Goal: Check status

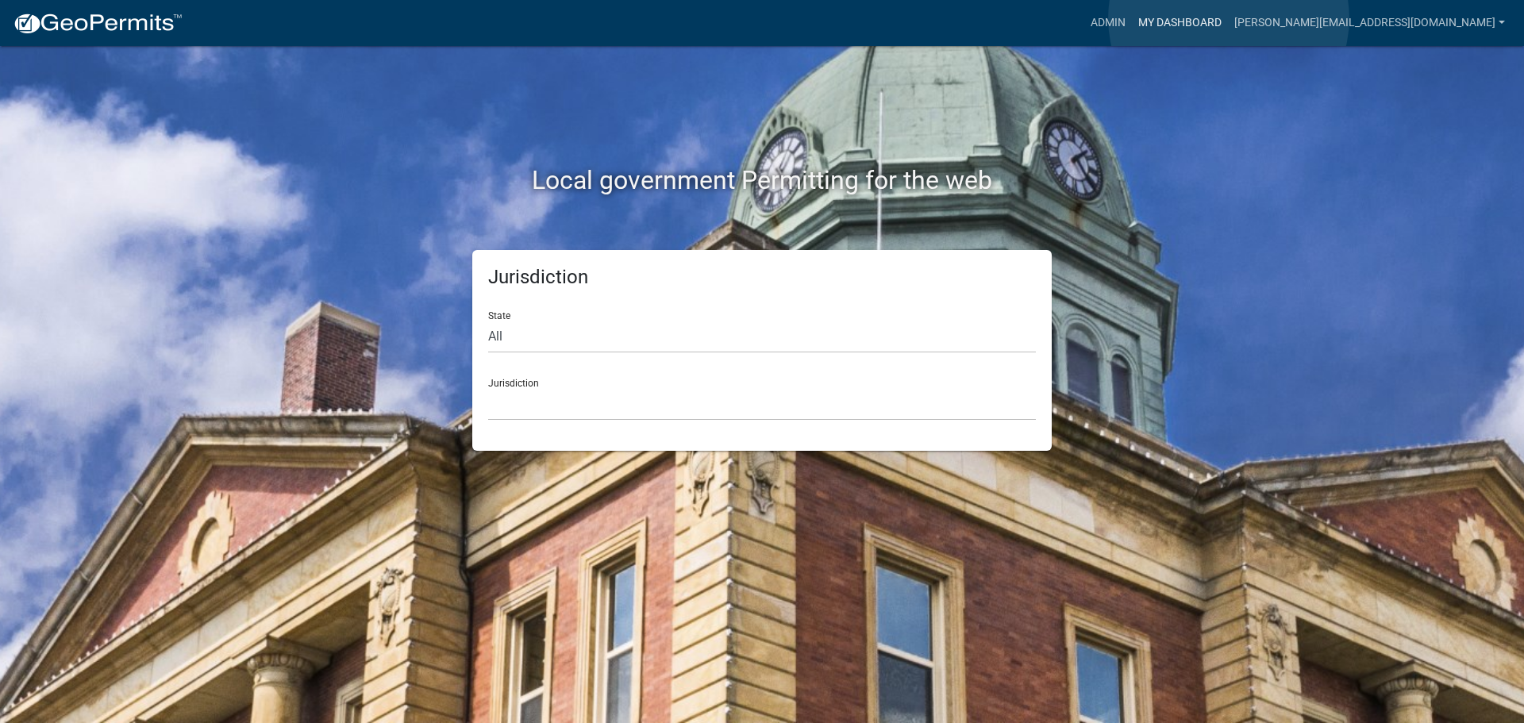
click at [1228, 18] on link "My Dashboard" at bounding box center [1180, 23] width 96 height 30
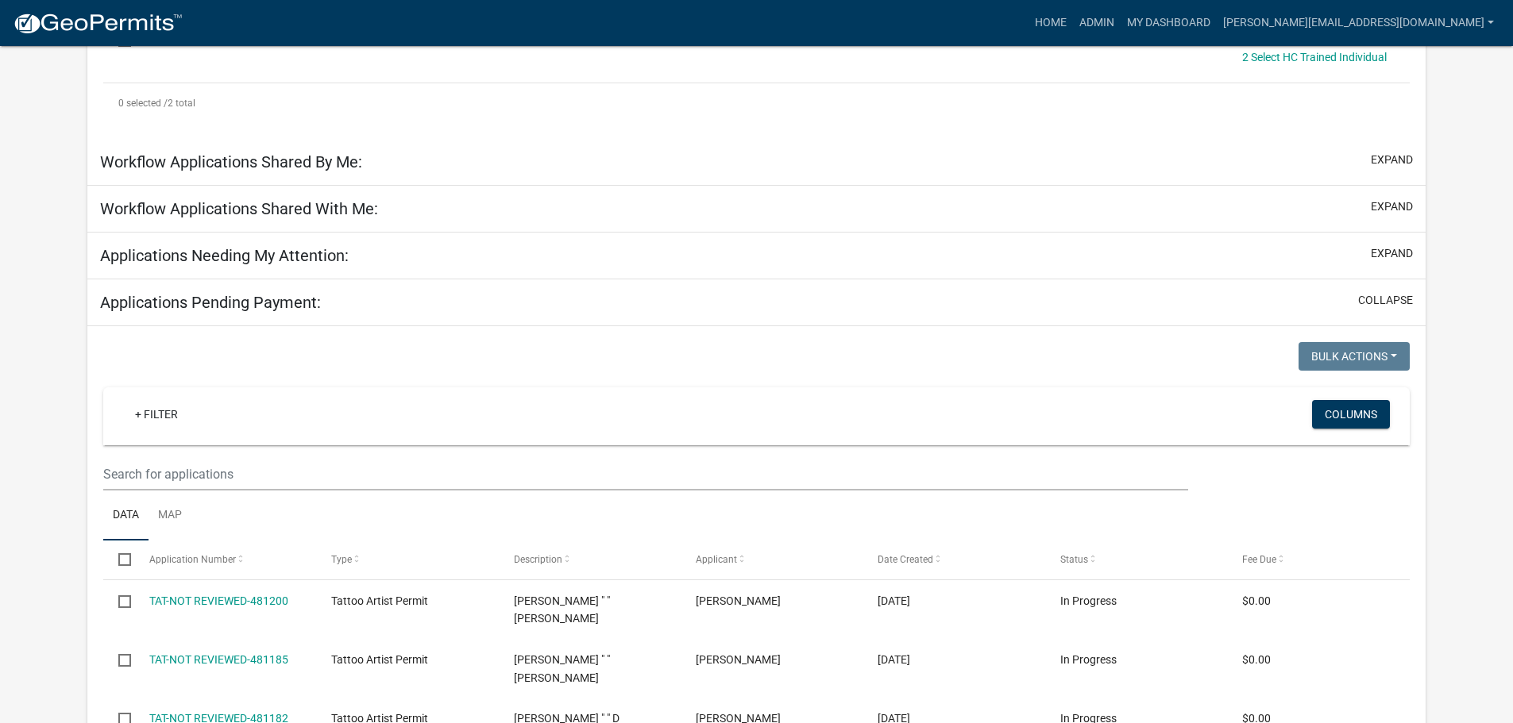
scroll to position [449, 0]
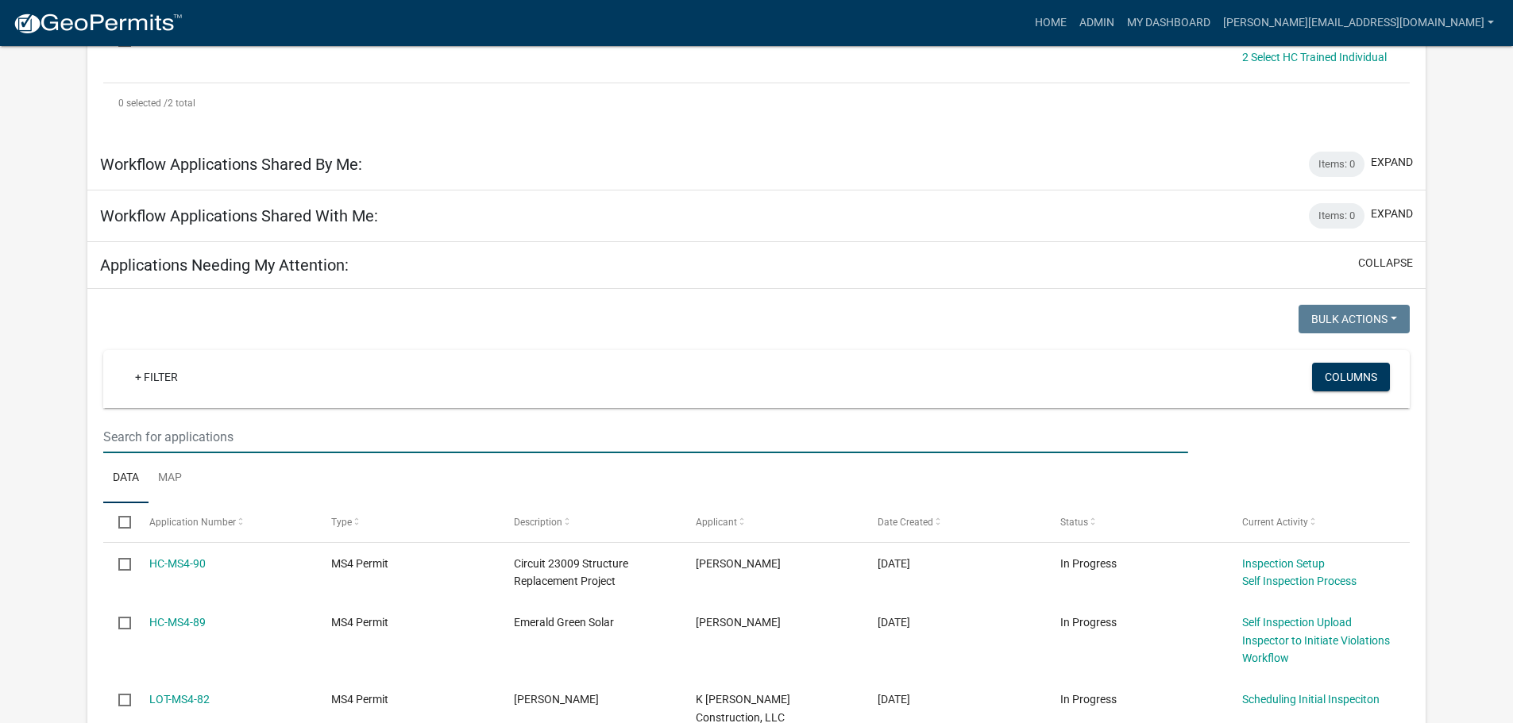
click at [323, 445] on input "text" at bounding box center [645, 437] width 1084 height 33
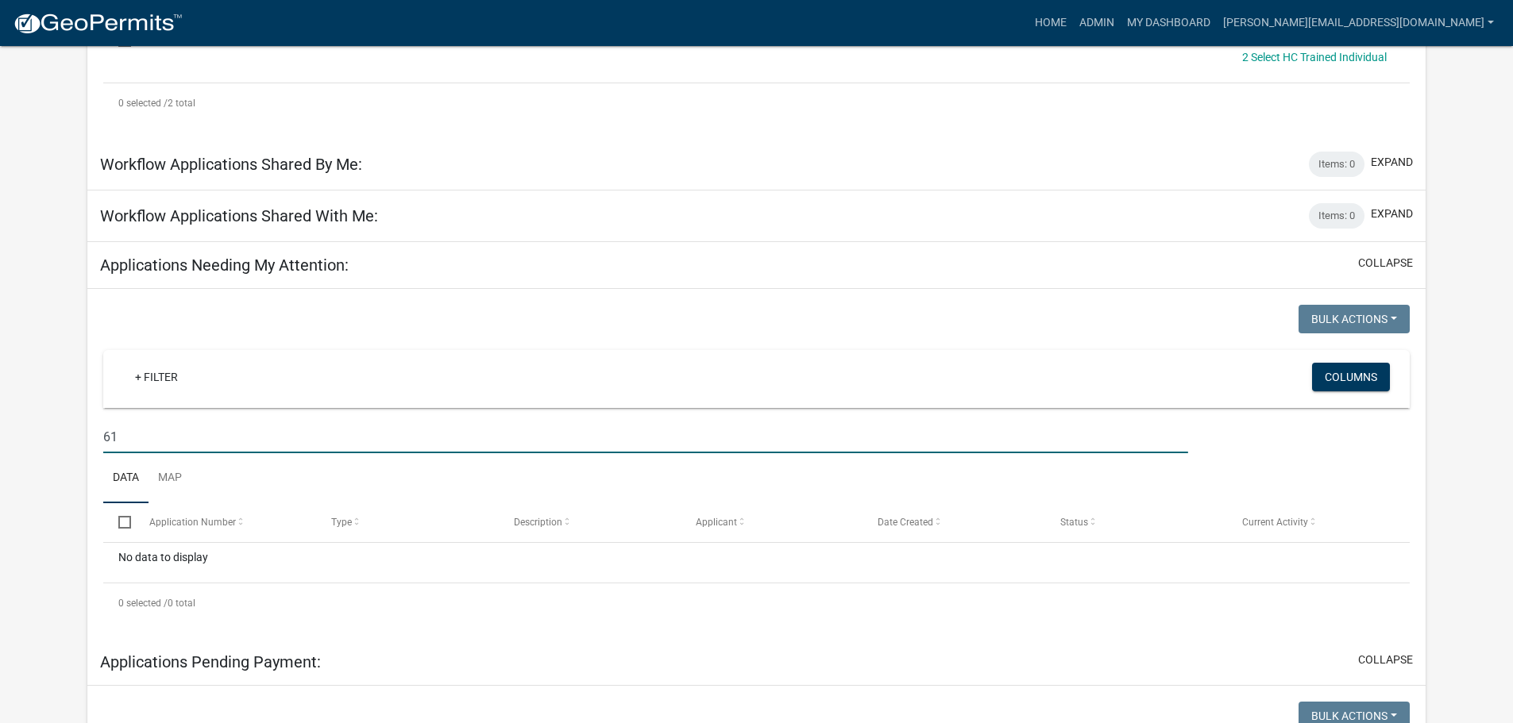
type input "6"
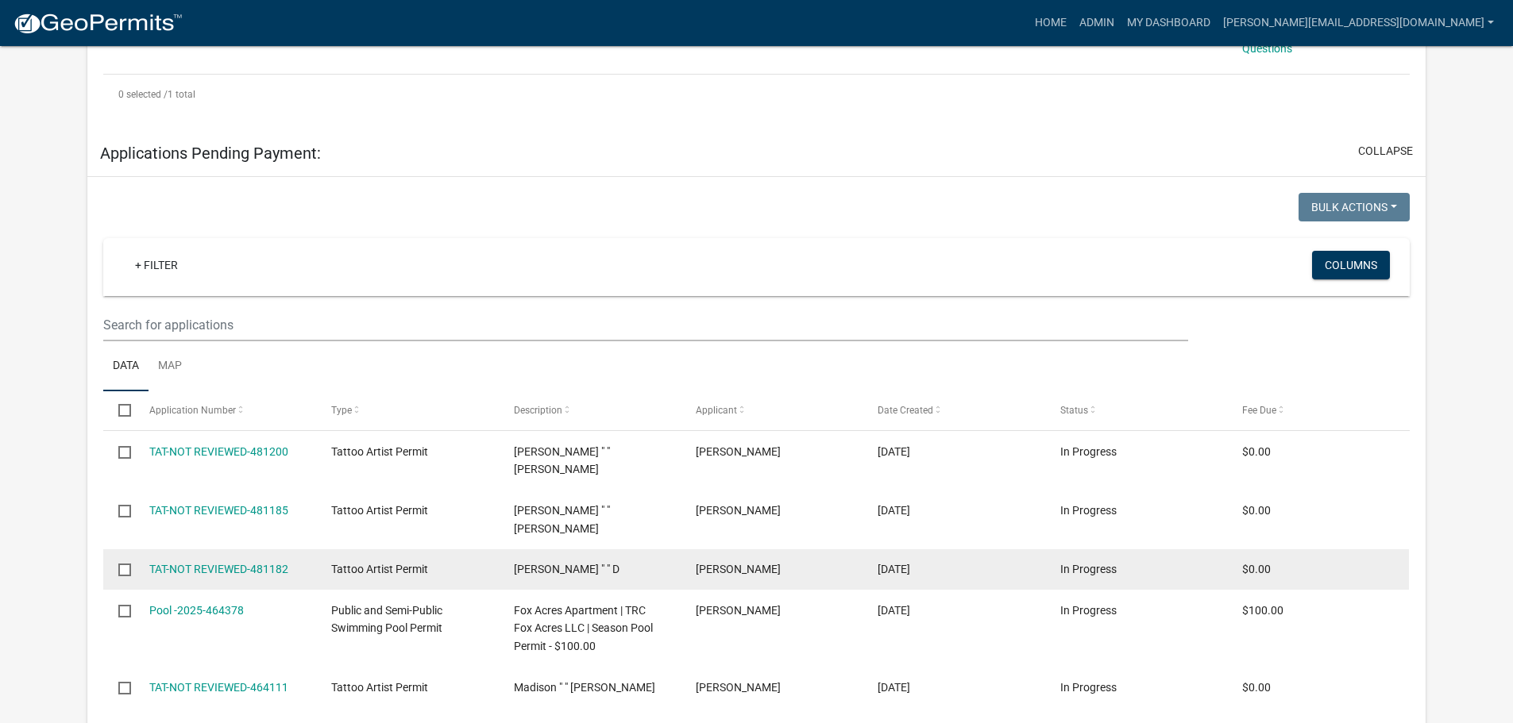
scroll to position [1084, 0]
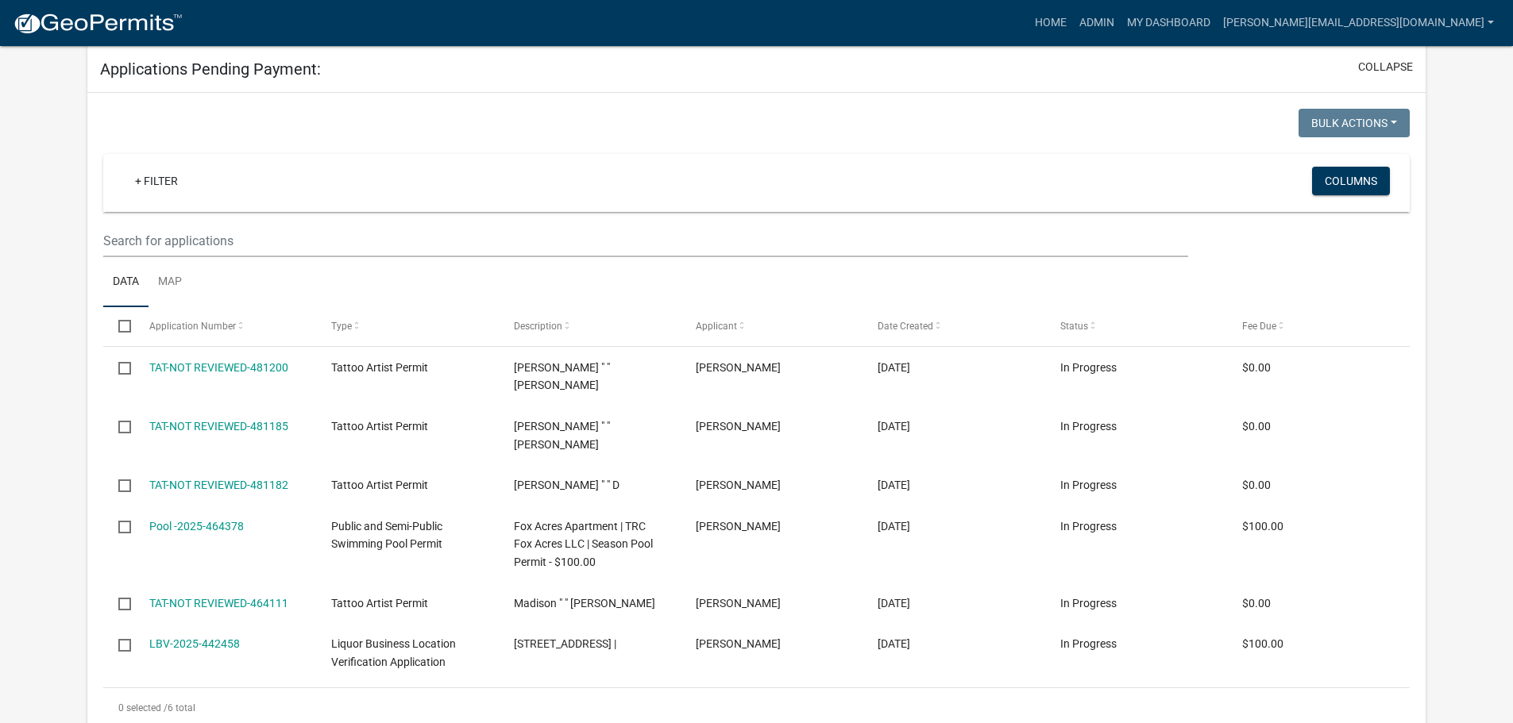
type input "brya"
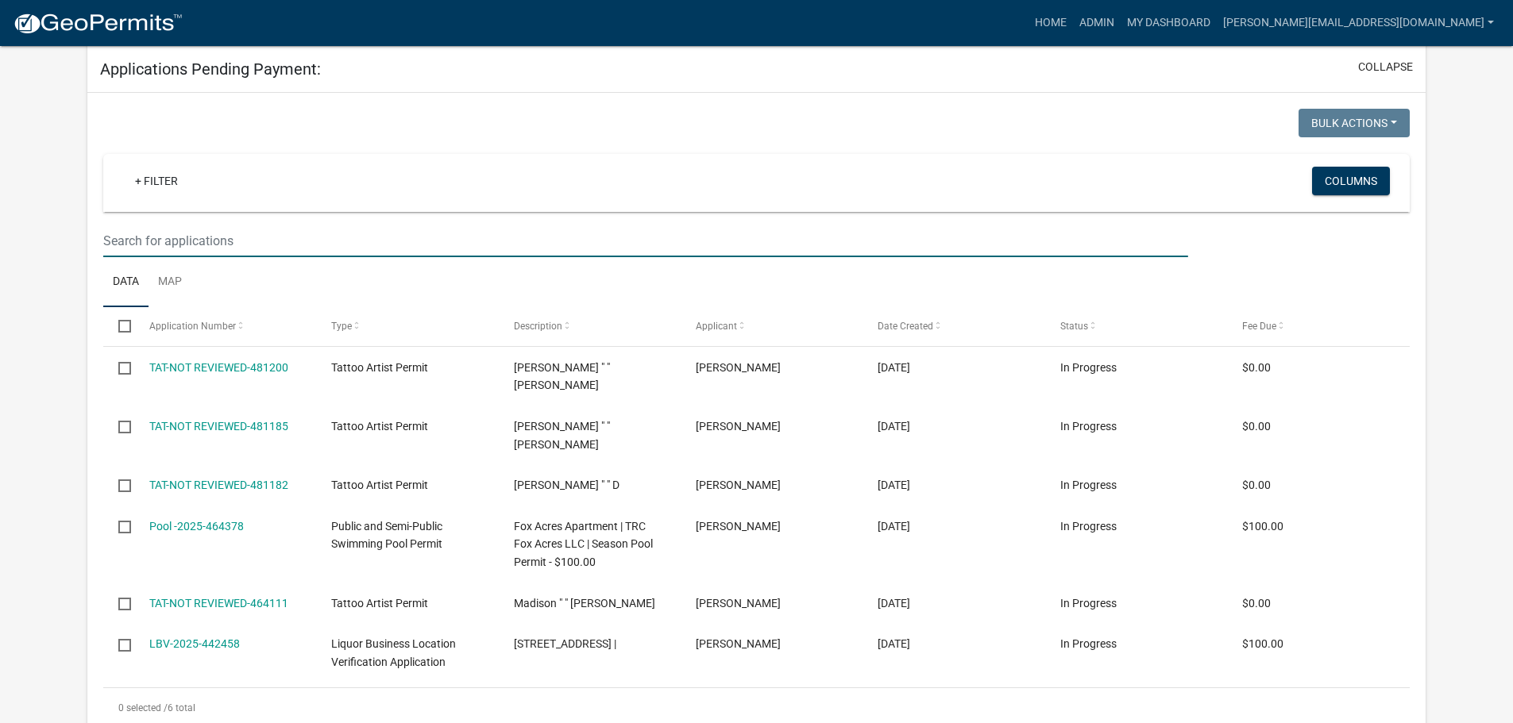
click at [313, 245] on input "text" at bounding box center [645, 241] width 1084 height 33
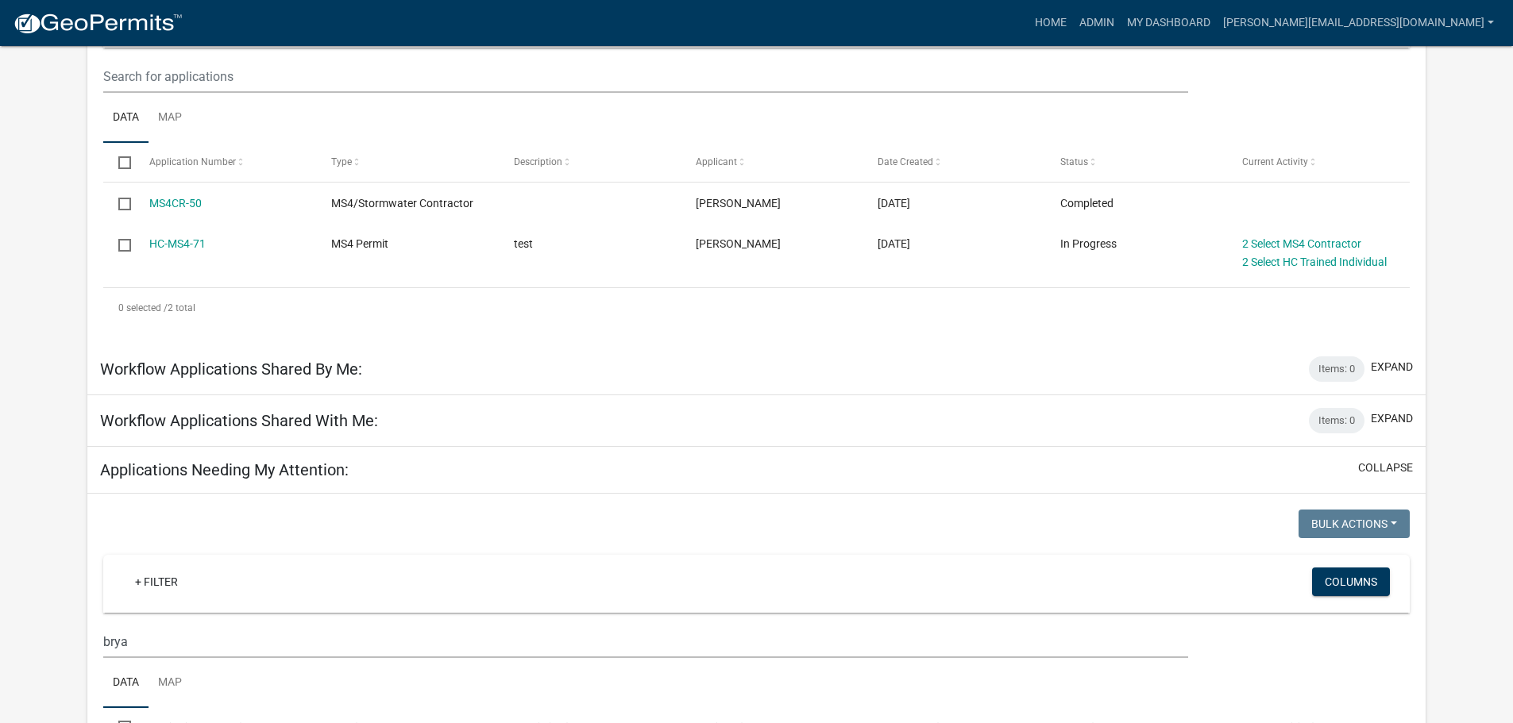
scroll to position [79, 0]
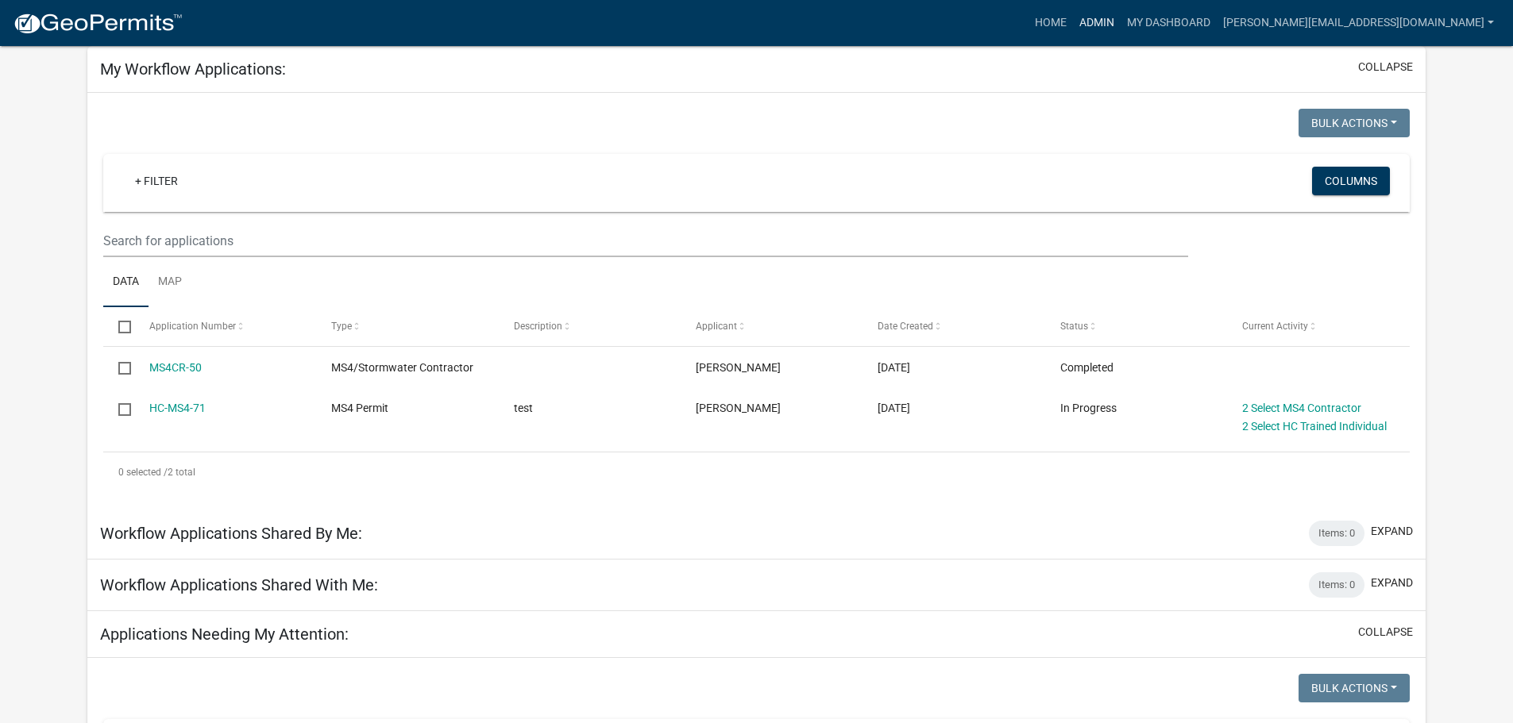
click at [1120, 25] on link "Admin" at bounding box center [1097, 23] width 48 height 30
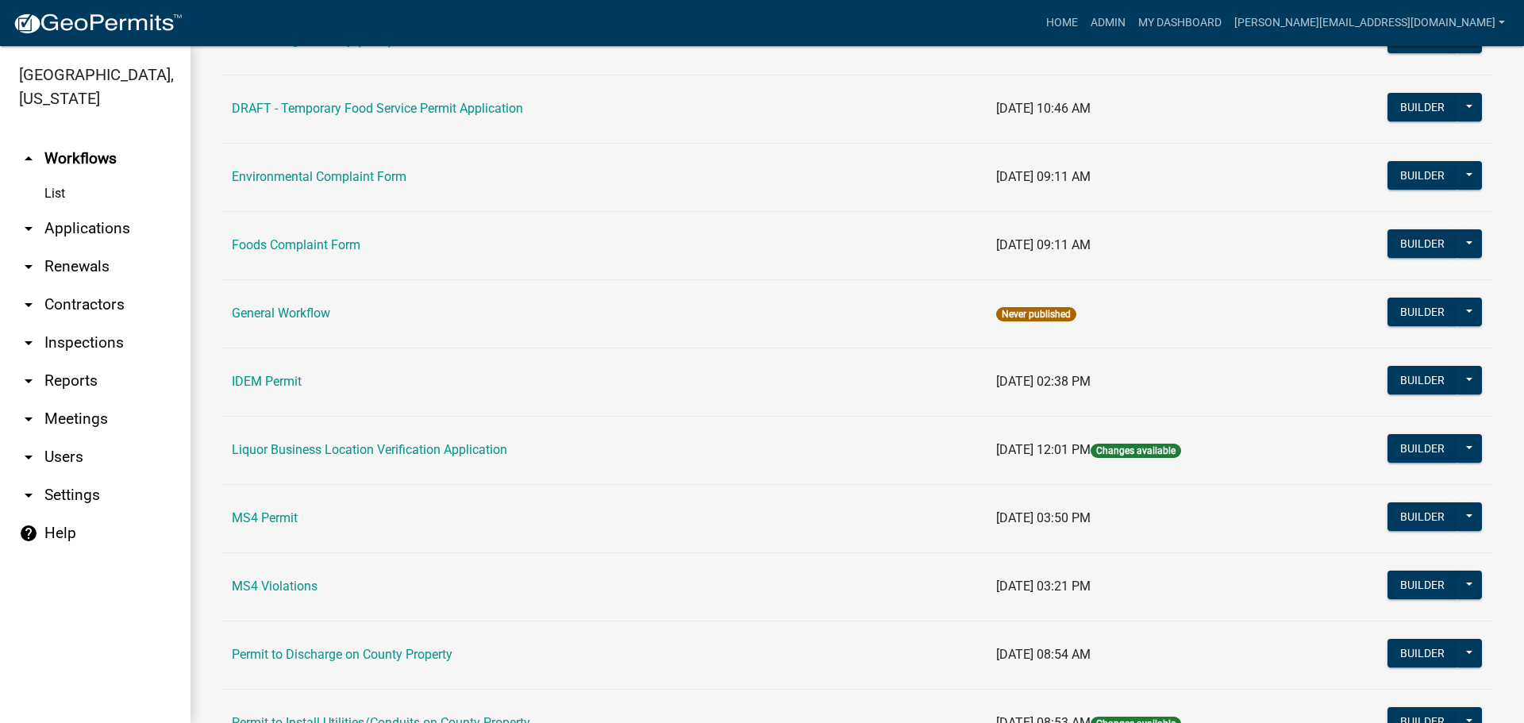
scroll to position [953, 0]
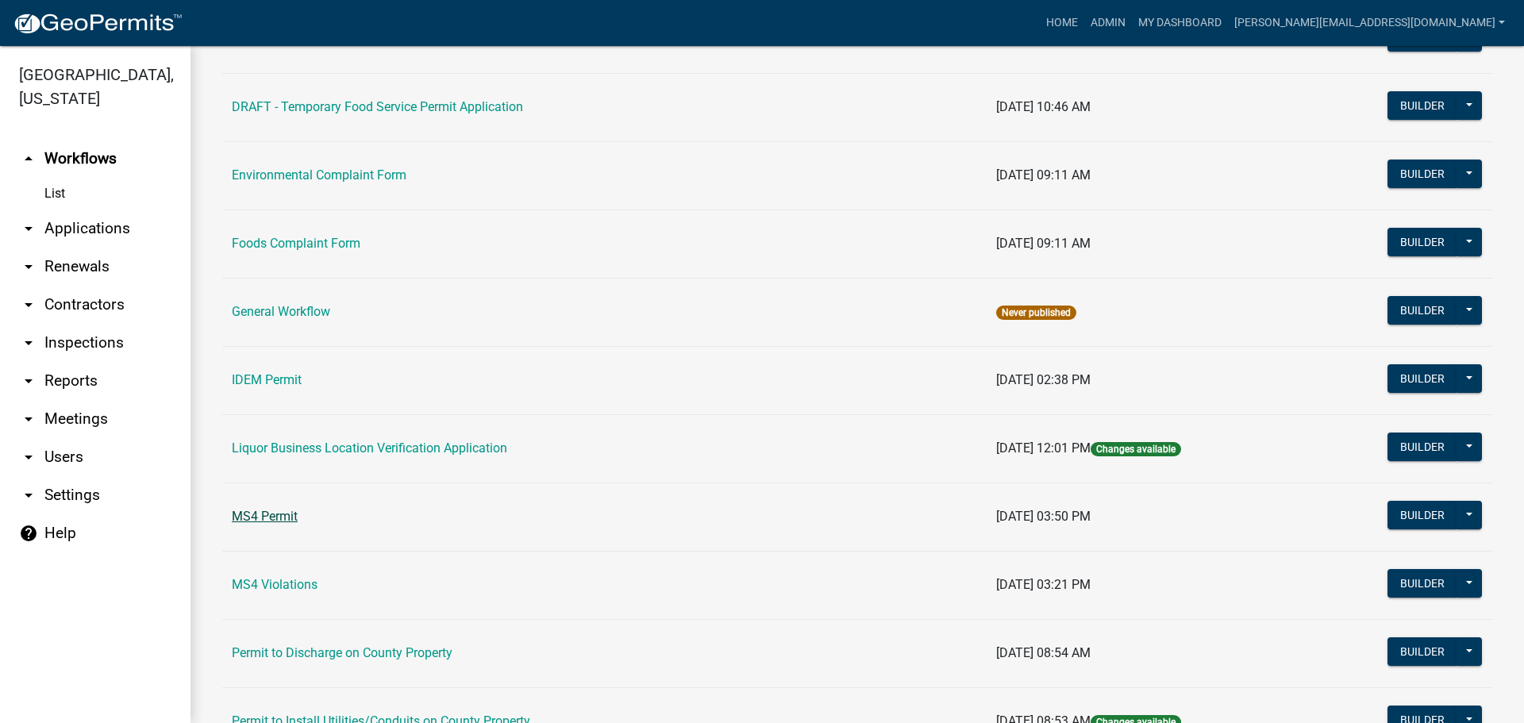
click at [287, 517] on link "MS4 Permit" at bounding box center [265, 516] width 66 height 15
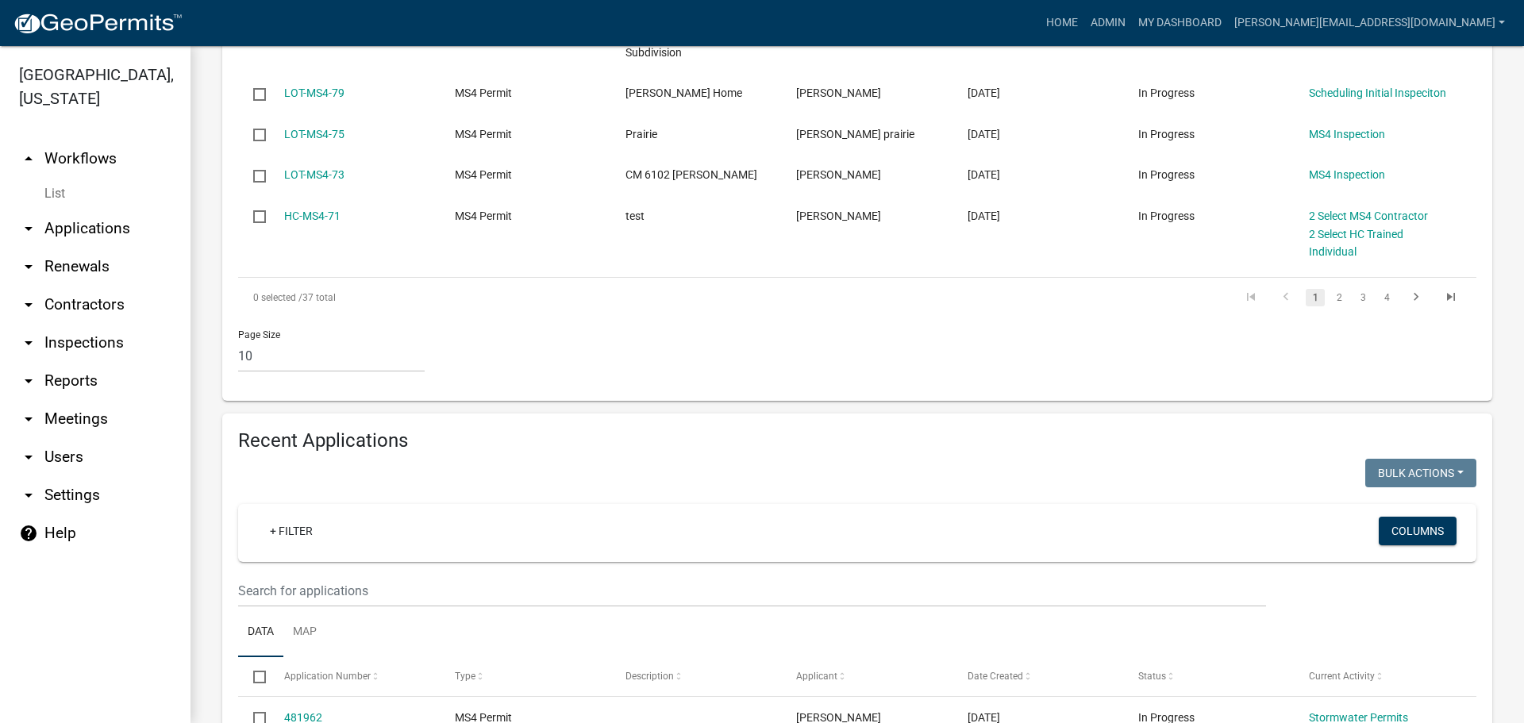
scroll to position [953, 0]
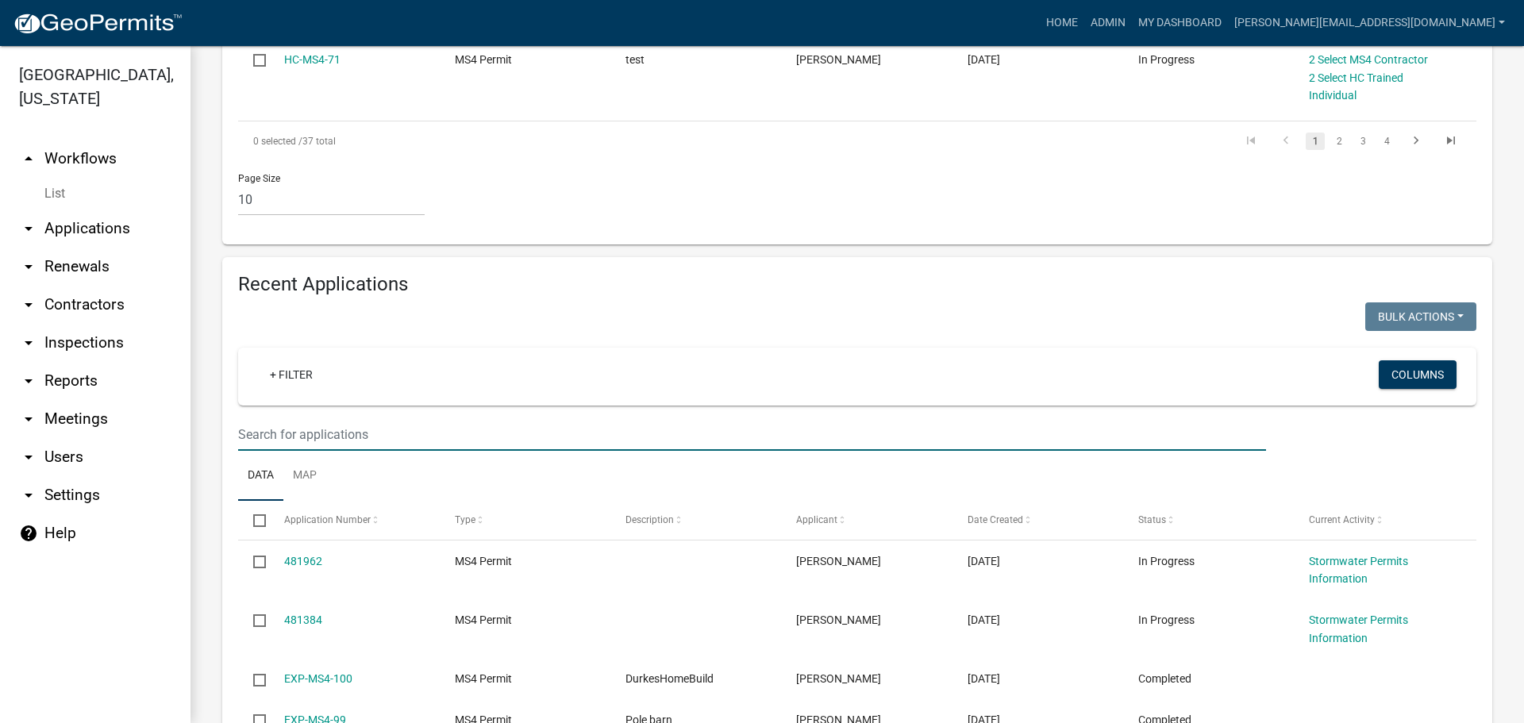
click at [423, 418] on input "text" at bounding box center [752, 434] width 1028 height 33
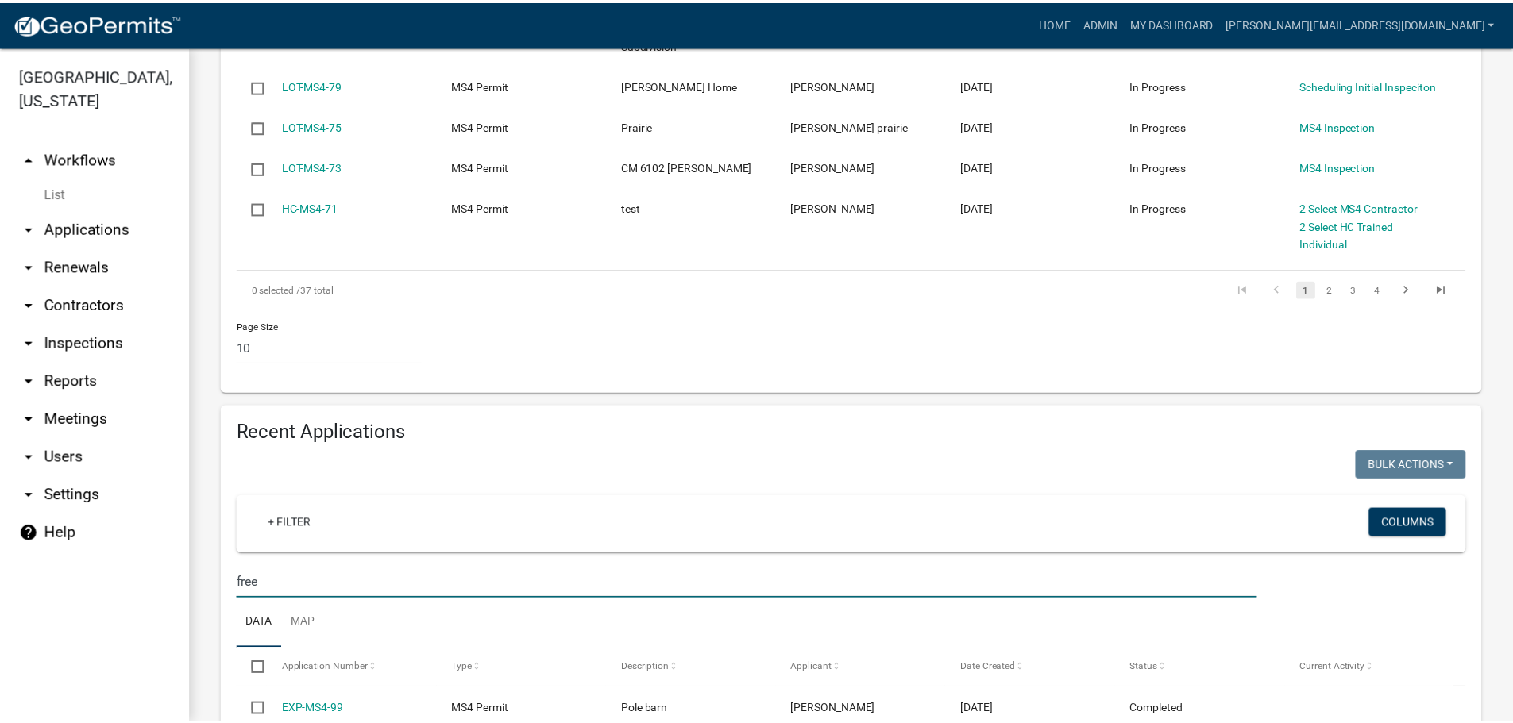
scroll to position [850, 0]
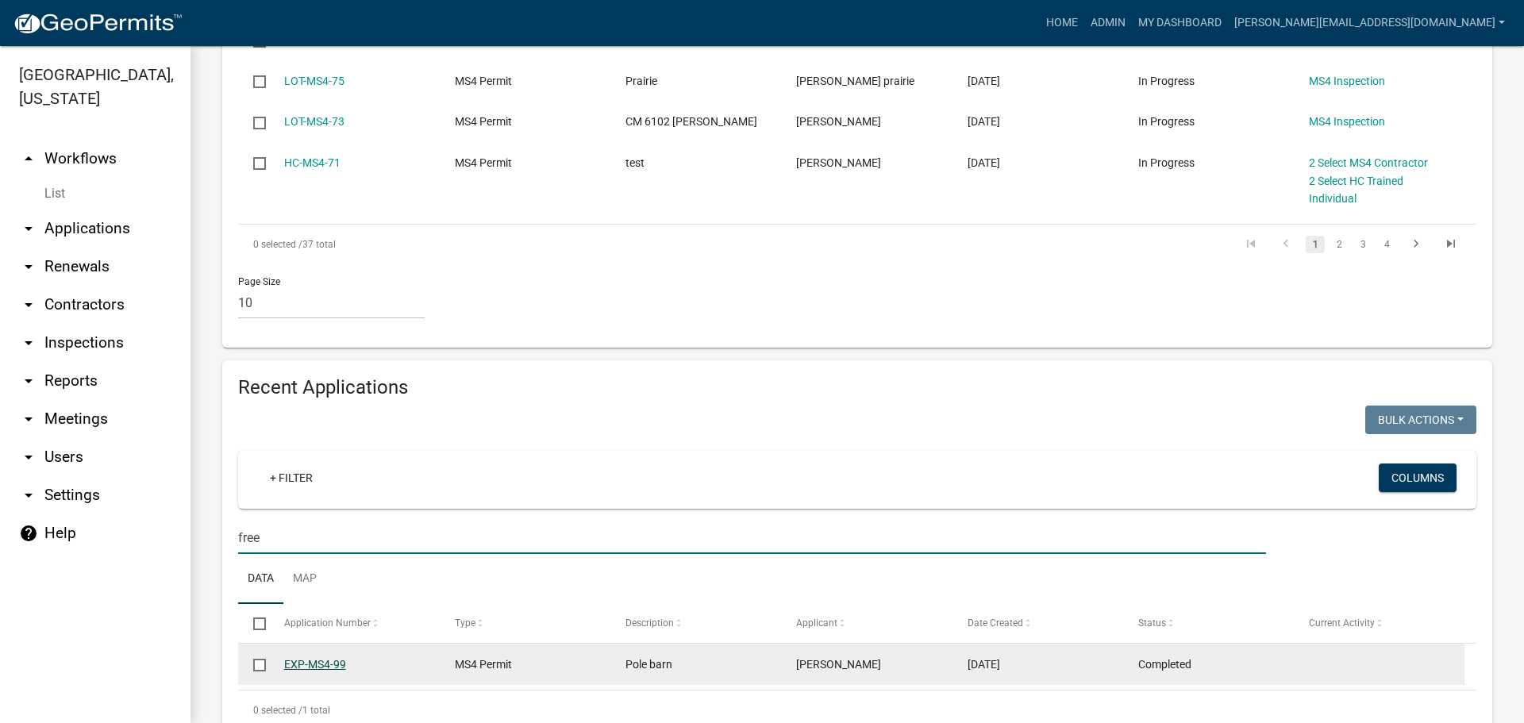
type input "free"
click at [333, 658] on link "EXP-MS4-99" at bounding box center [315, 664] width 62 height 13
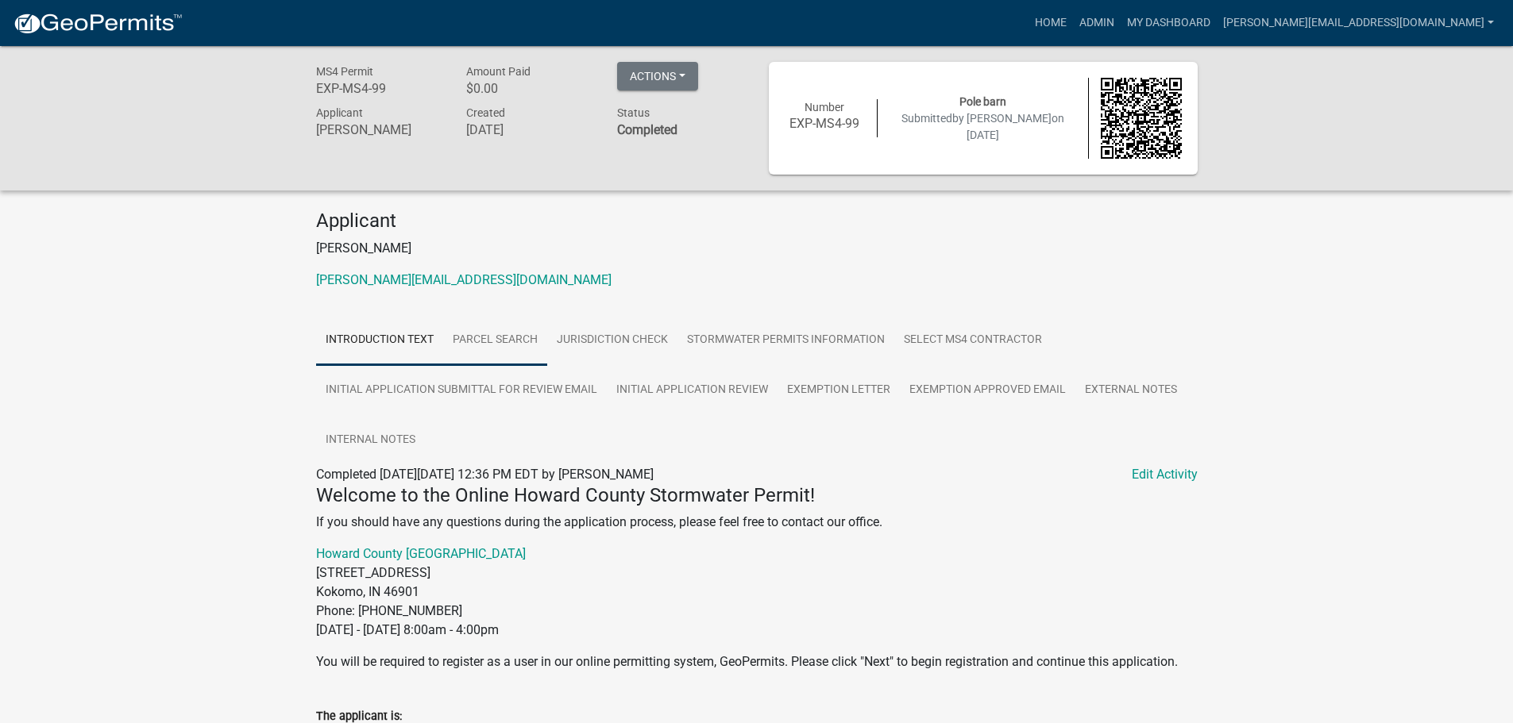
click at [476, 348] on link "Parcel search" at bounding box center [495, 340] width 104 height 51
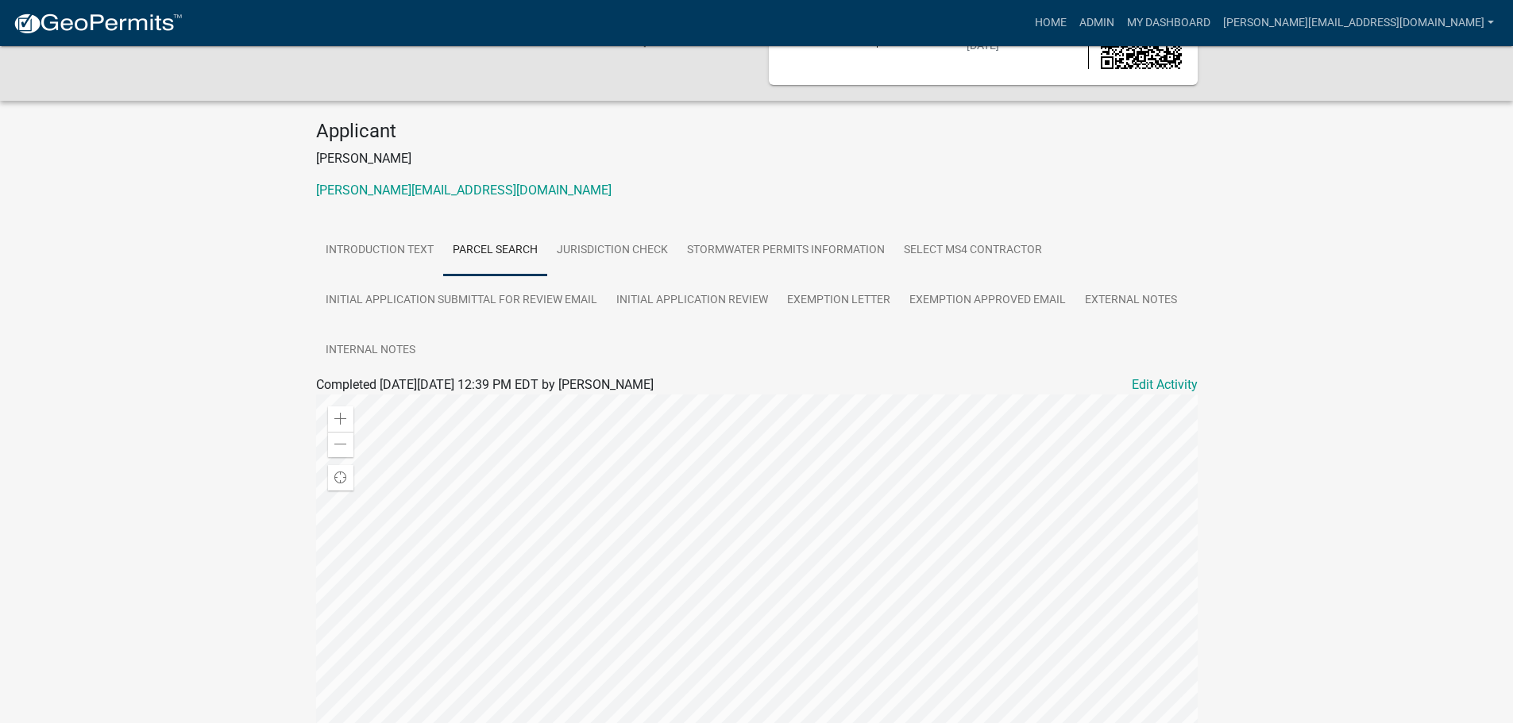
scroll to position [159, 0]
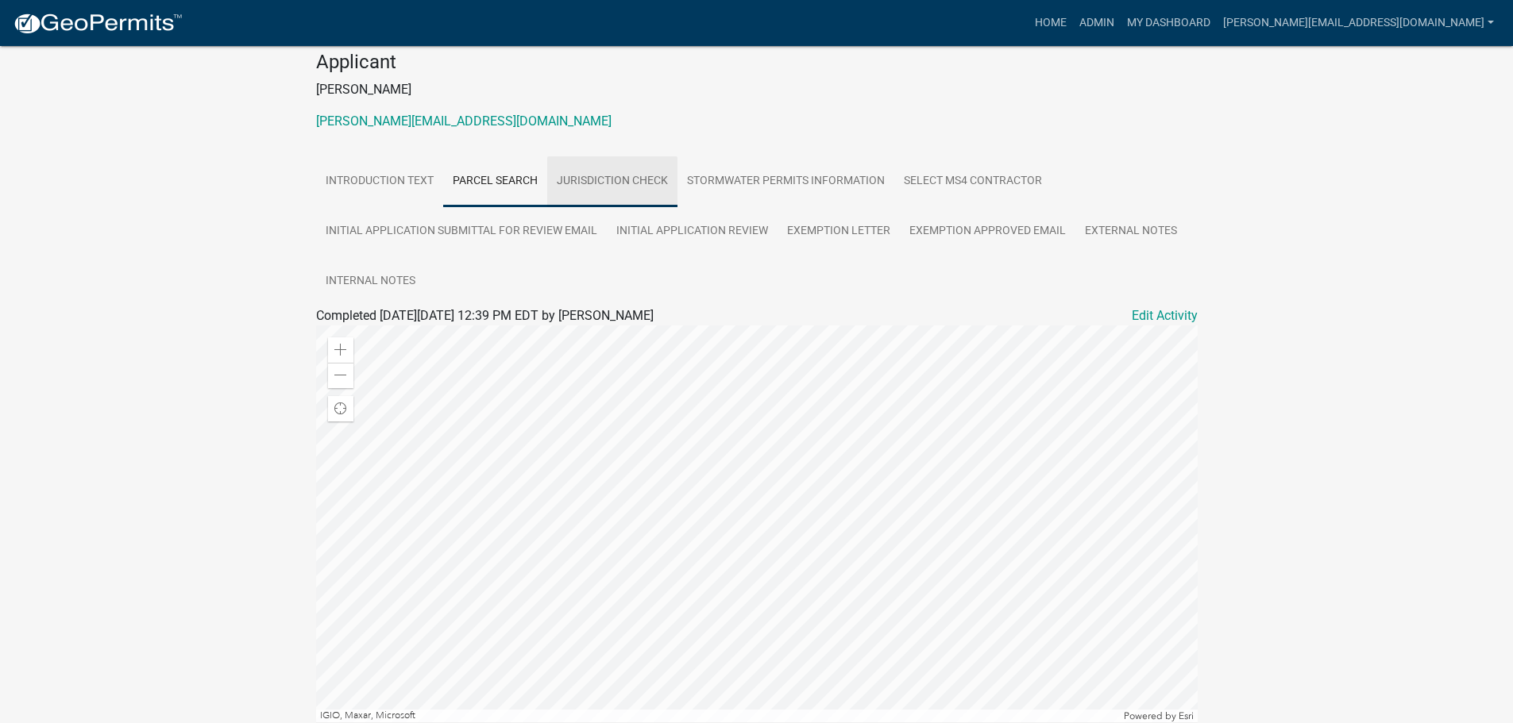
click at [655, 178] on link "Jurisdiction Check" at bounding box center [612, 181] width 130 height 51
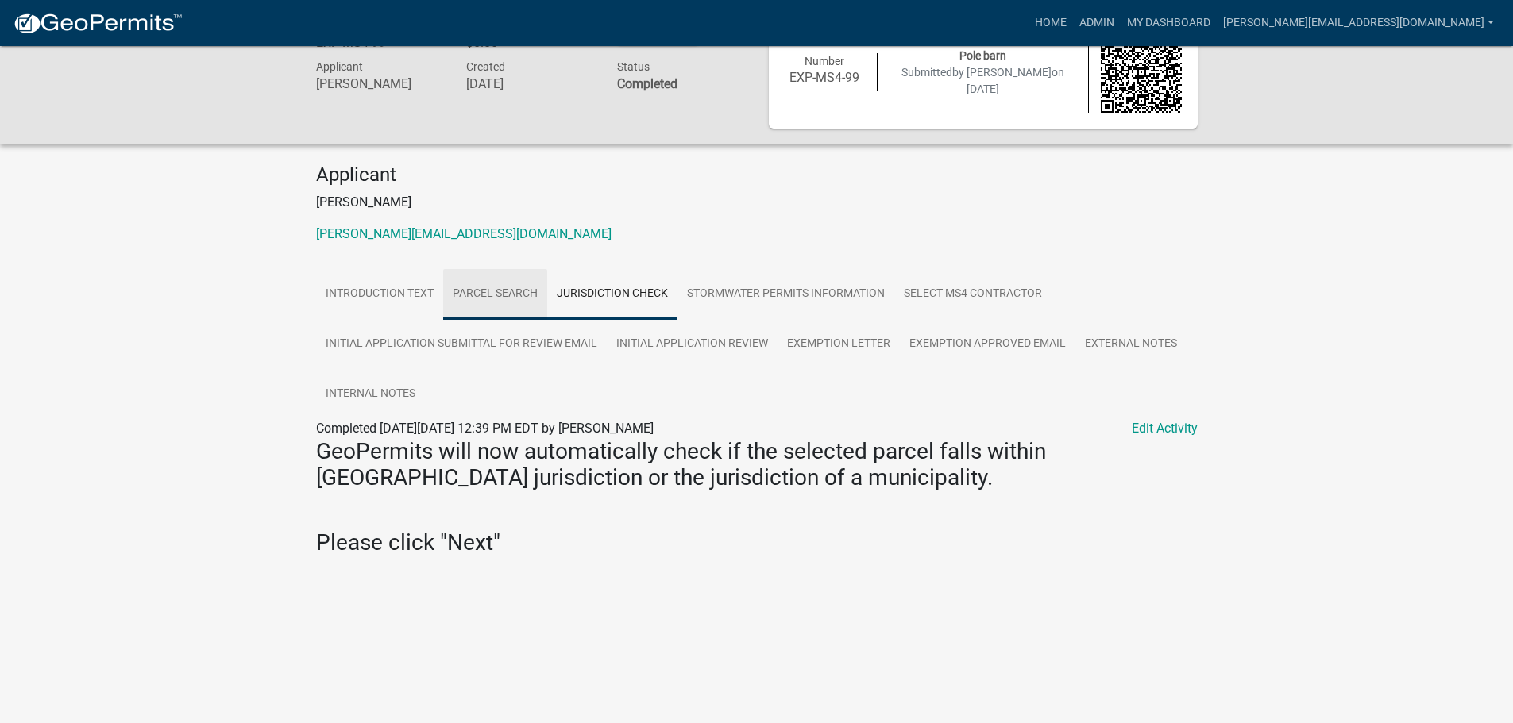
click at [508, 290] on link "Parcel search" at bounding box center [495, 294] width 104 height 51
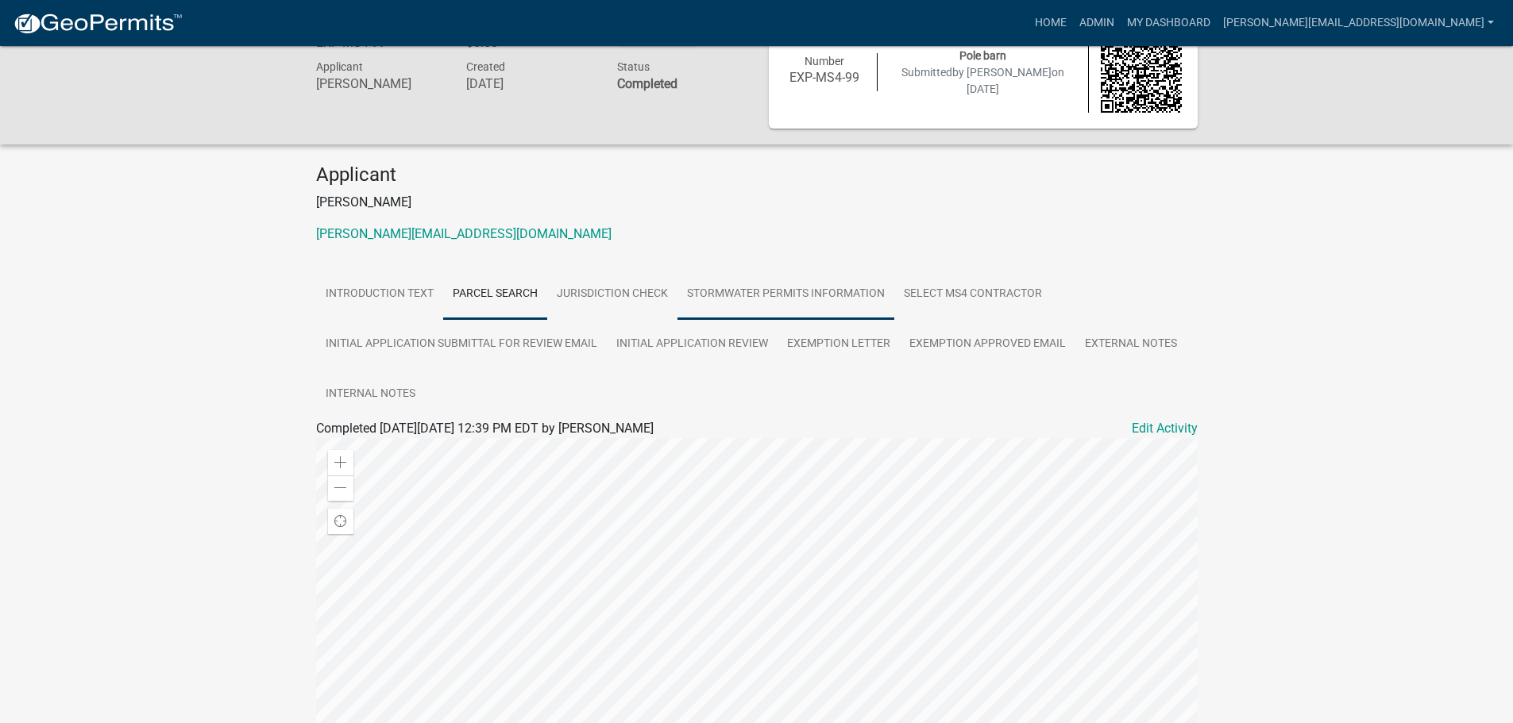
click at [838, 300] on link "Stormwater Permits Information" at bounding box center [785, 294] width 217 height 51
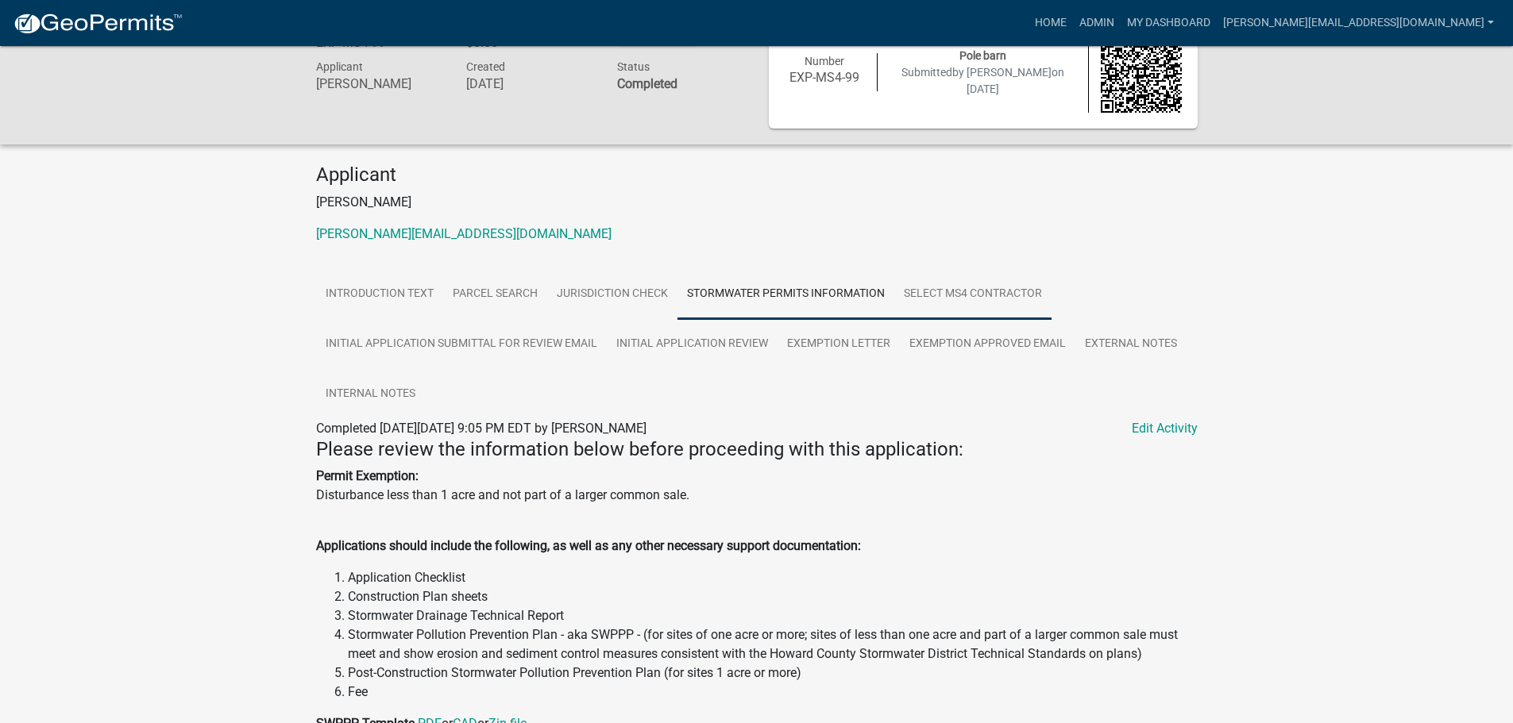
click at [931, 272] on link "Select MS4 Contractor" at bounding box center [972, 294] width 157 height 51
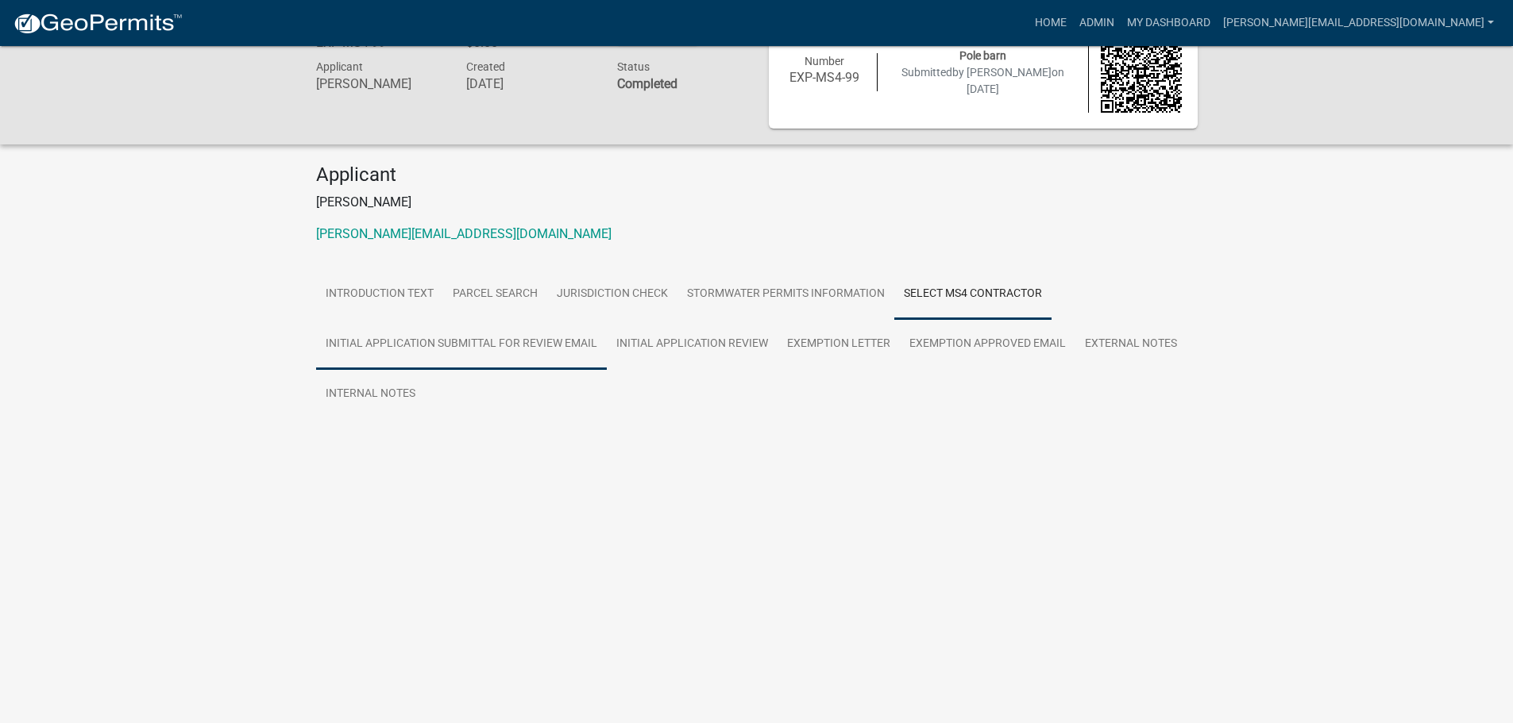
click at [383, 342] on link "Initial Application Submittal for Review Email" at bounding box center [461, 344] width 291 height 51
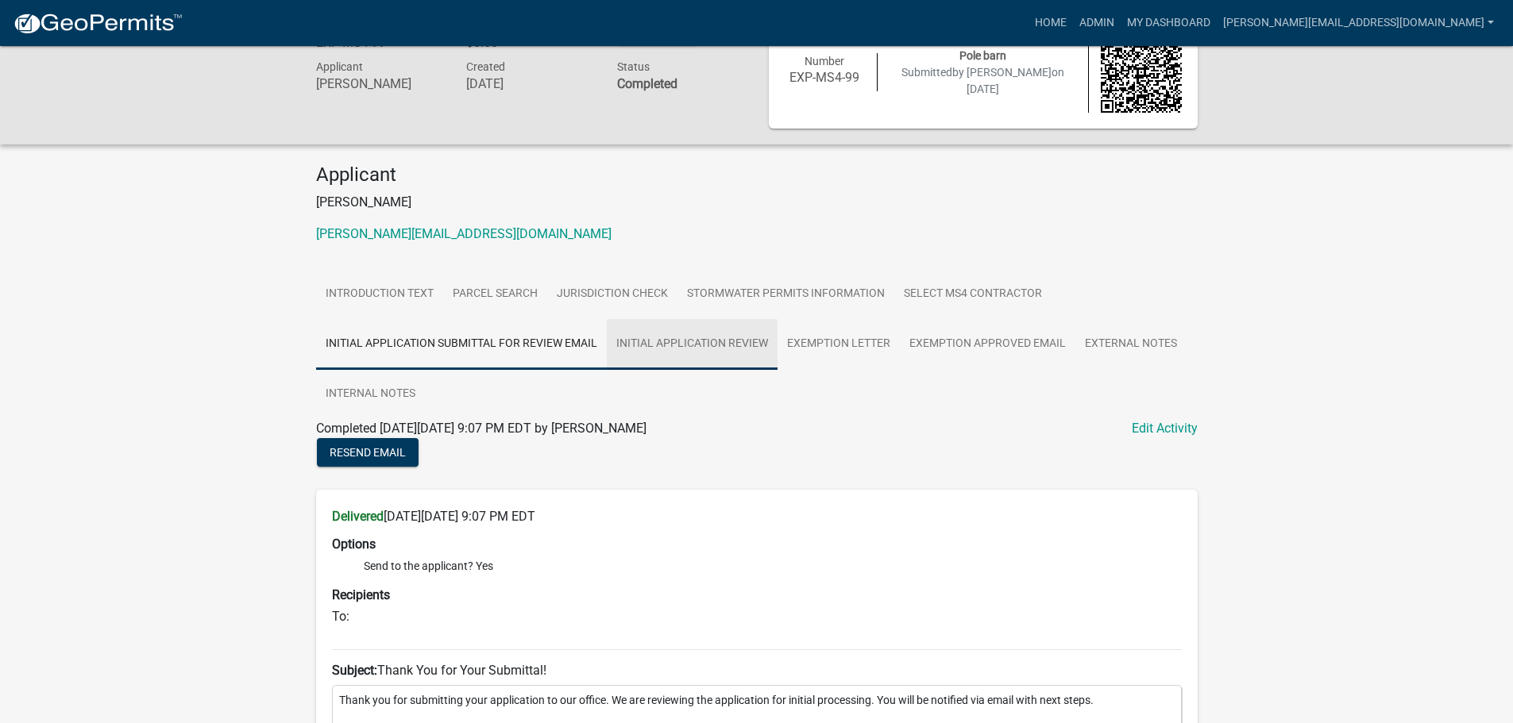
click at [670, 342] on link "Initial Application Review" at bounding box center [692, 344] width 171 height 51
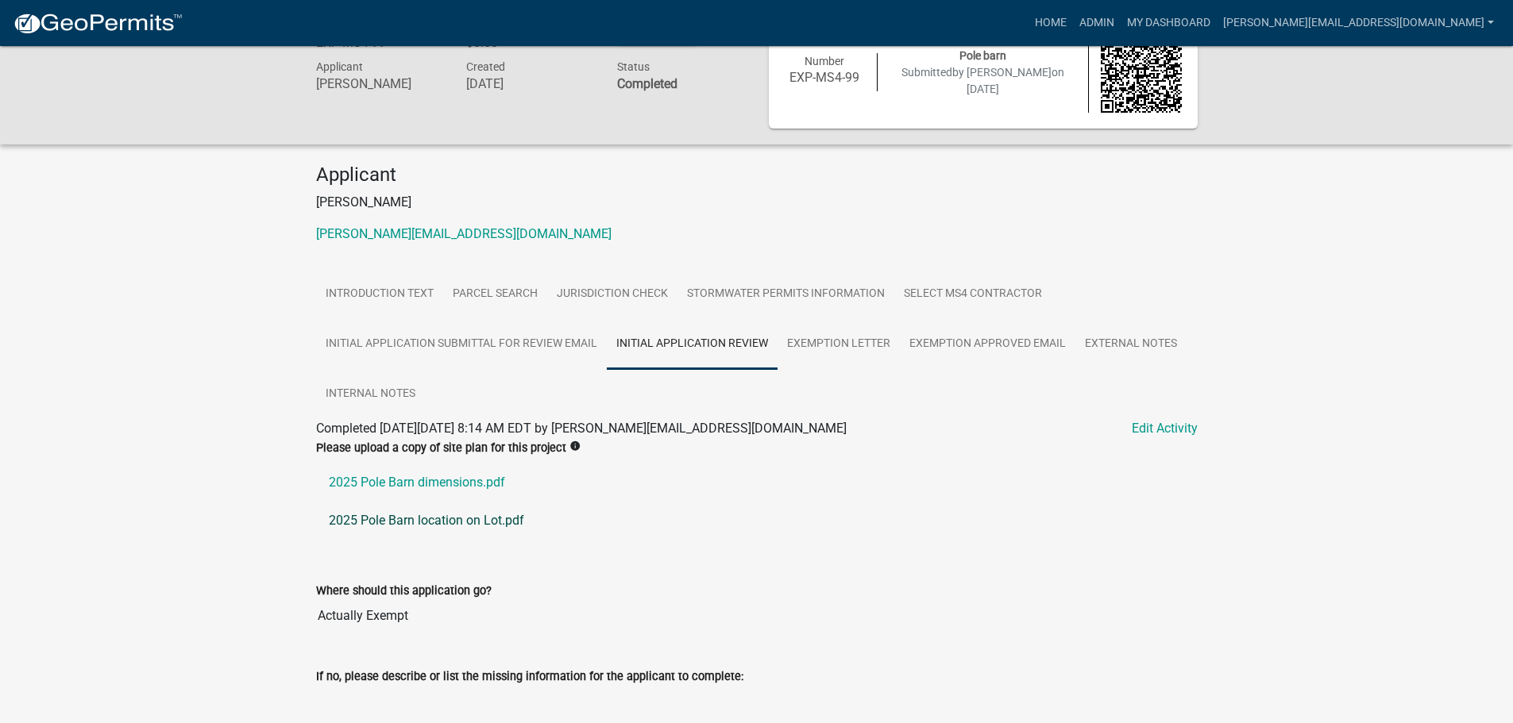
click at [440, 518] on link "2025 Pole Barn location on Lot.pdf" at bounding box center [756, 521] width 881 height 38
click at [383, 392] on link "Internal Notes" at bounding box center [370, 394] width 109 height 51
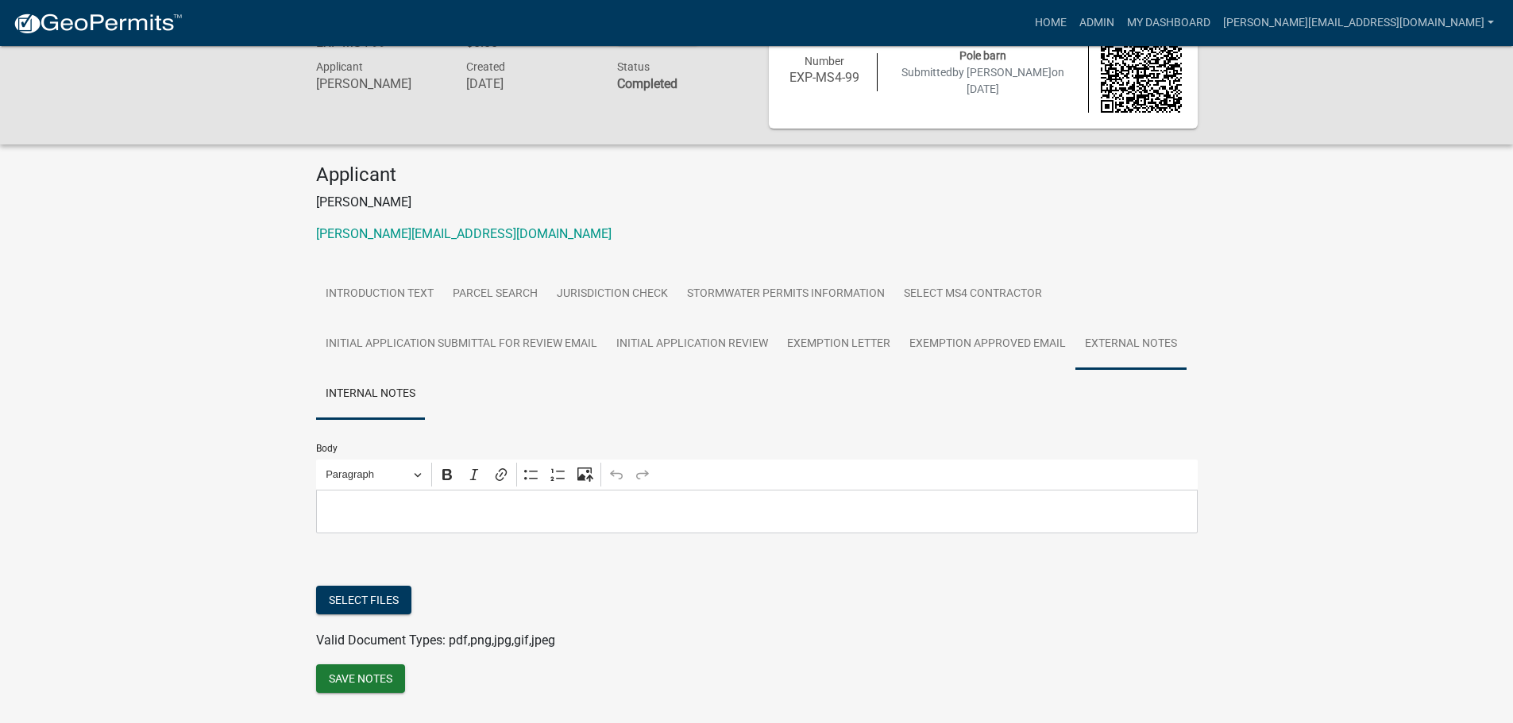
click at [1112, 337] on link "External Notes" at bounding box center [1130, 344] width 111 height 51
click at [997, 340] on link "Exemption Approved Email" at bounding box center [987, 344] width 175 height 51
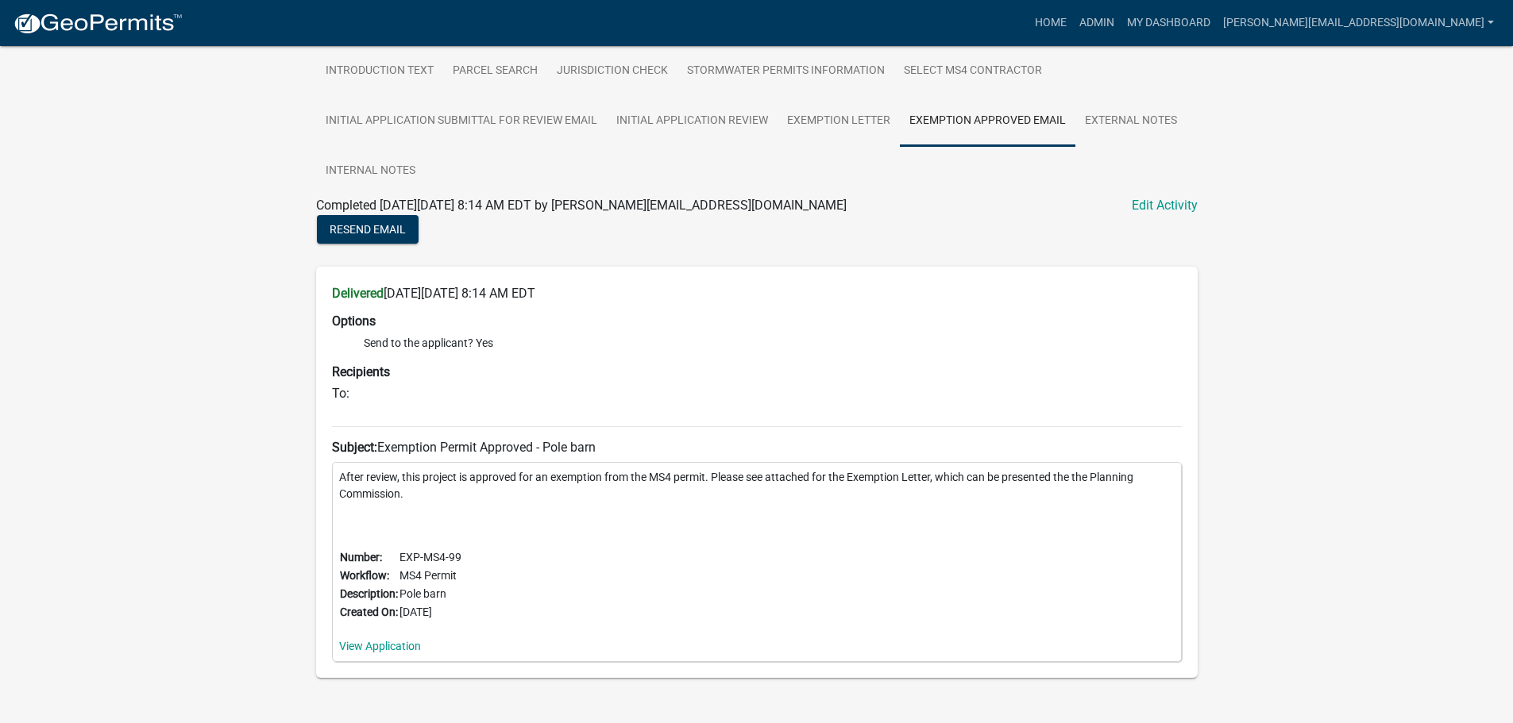
scroll to position [284, 0]
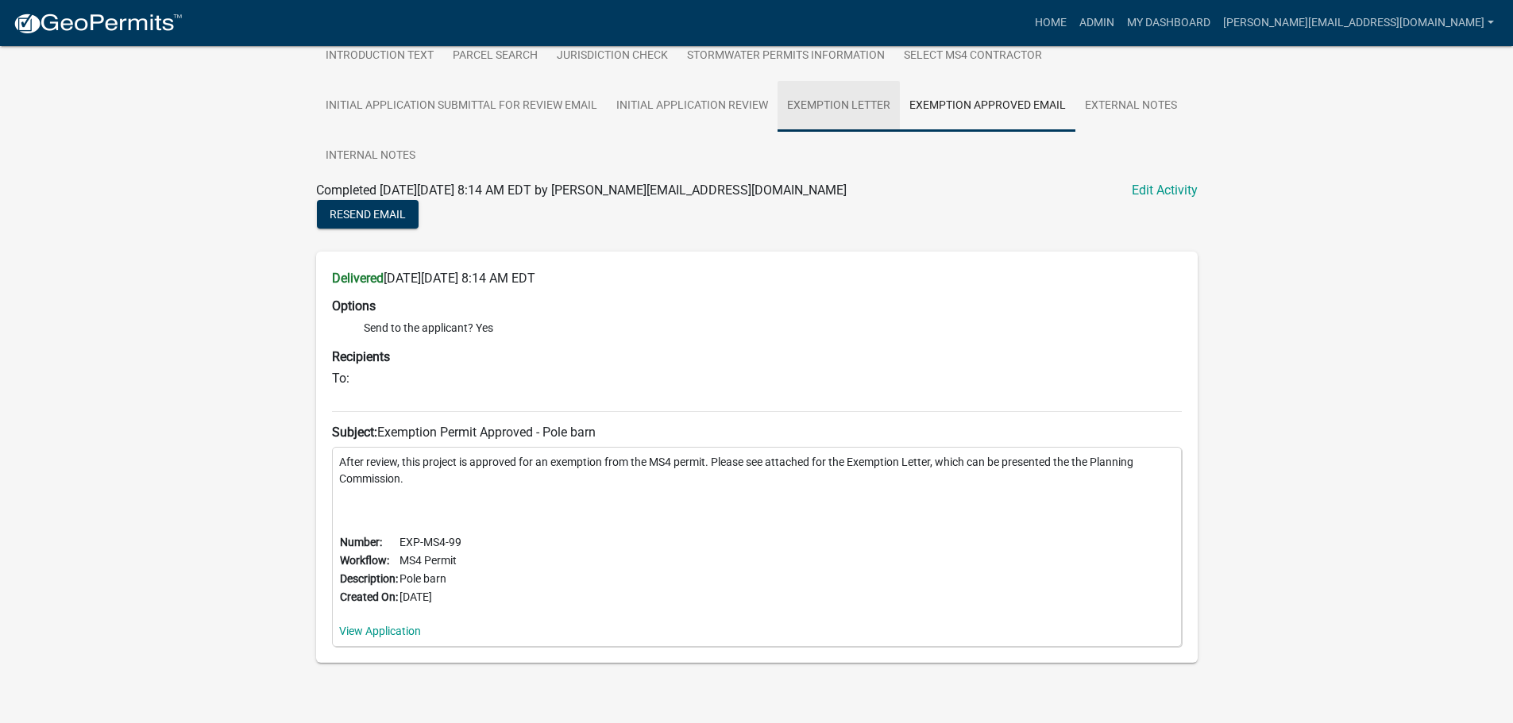
click at [833, 115] on link "Exemption Letter" at bounding box center [838, 106] width 122 height 51
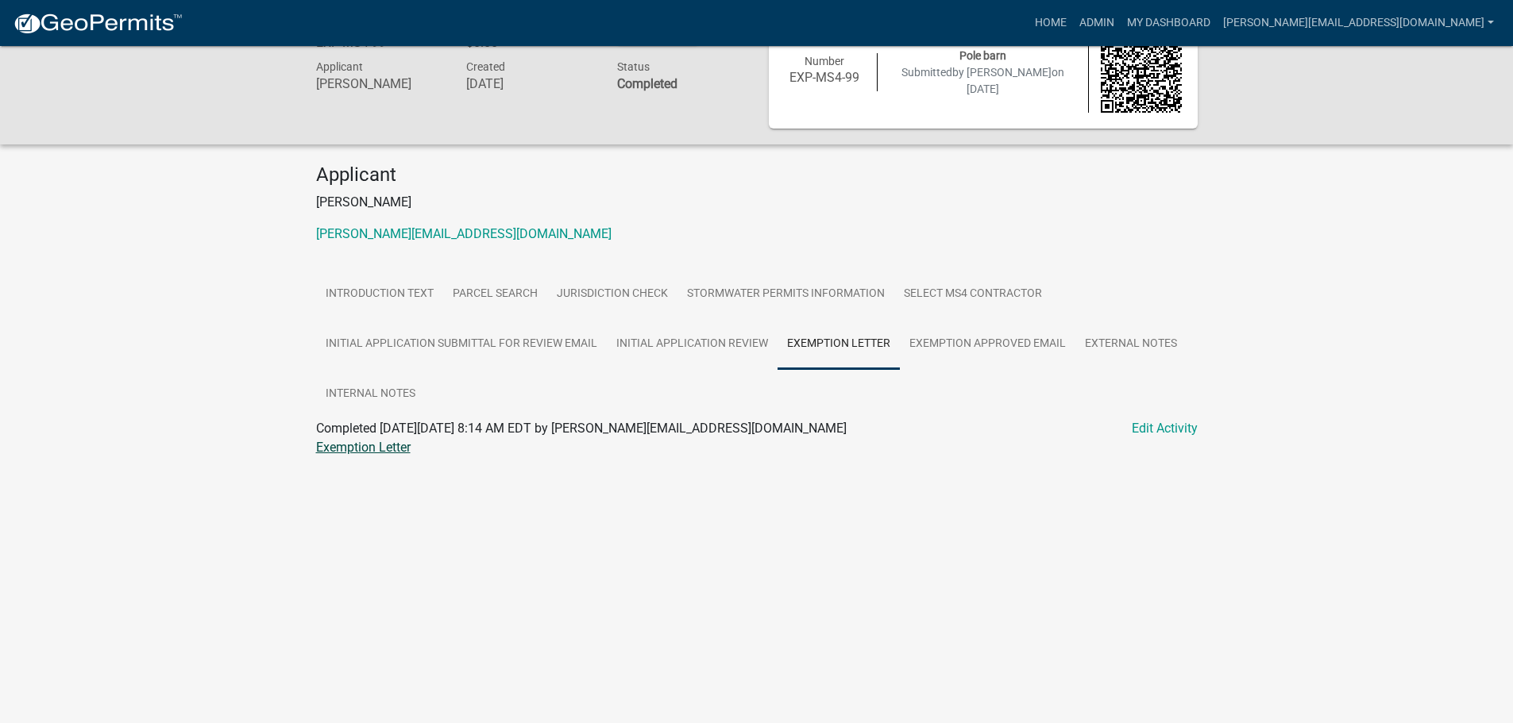
click at [392, 450] on link "Exemption Letter" at bounding box center [363, 447] width 94 height 15
